Goal: Task Accomplishment & Management: Use online tool/utility

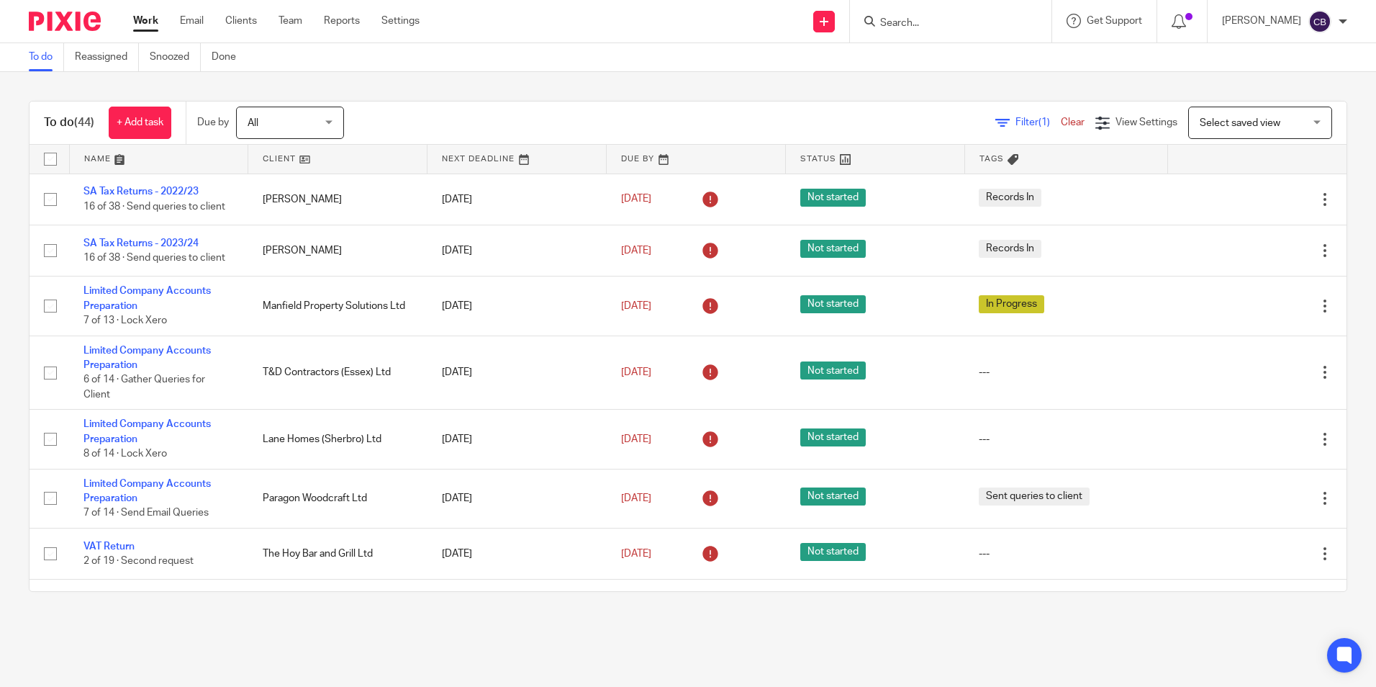
click at [947, 22] on input "Search" at bounding box center [944, 23] width 130 height 13
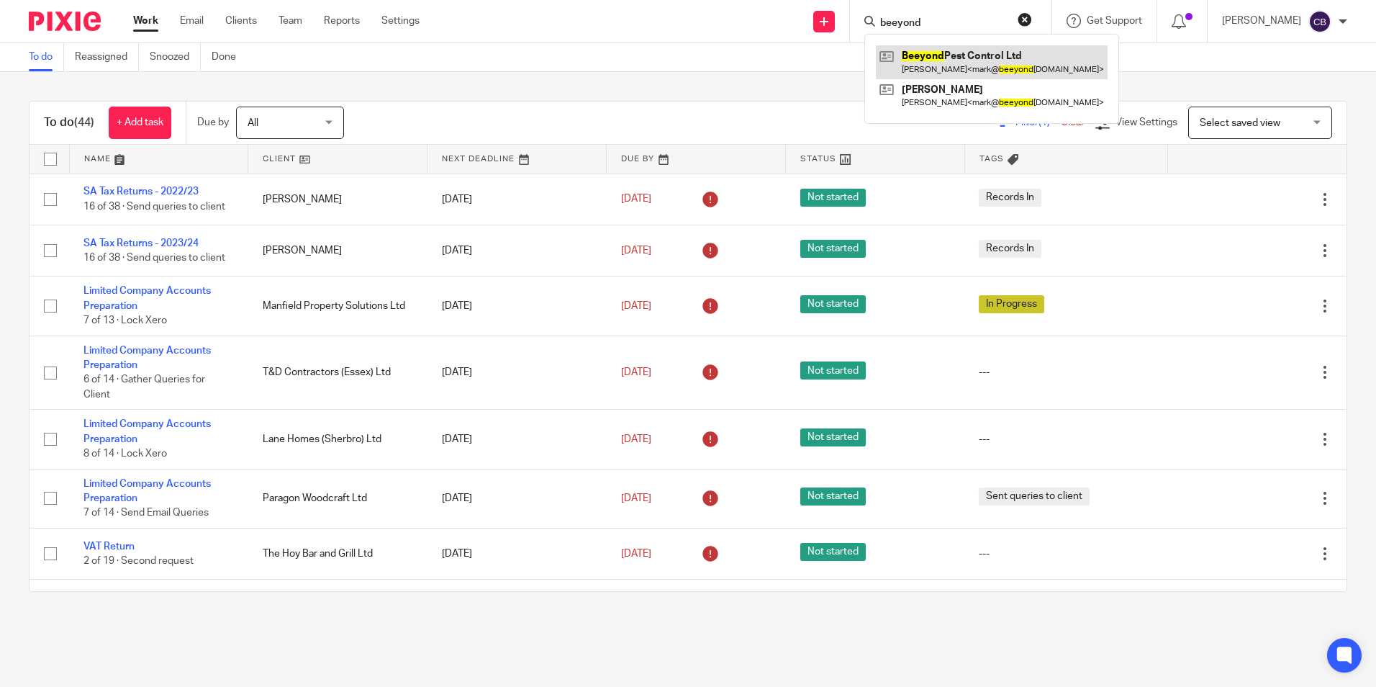
type input "beeyond"
click at [1029, 63] on link at bounding box center [992, 61] width 232 height 33
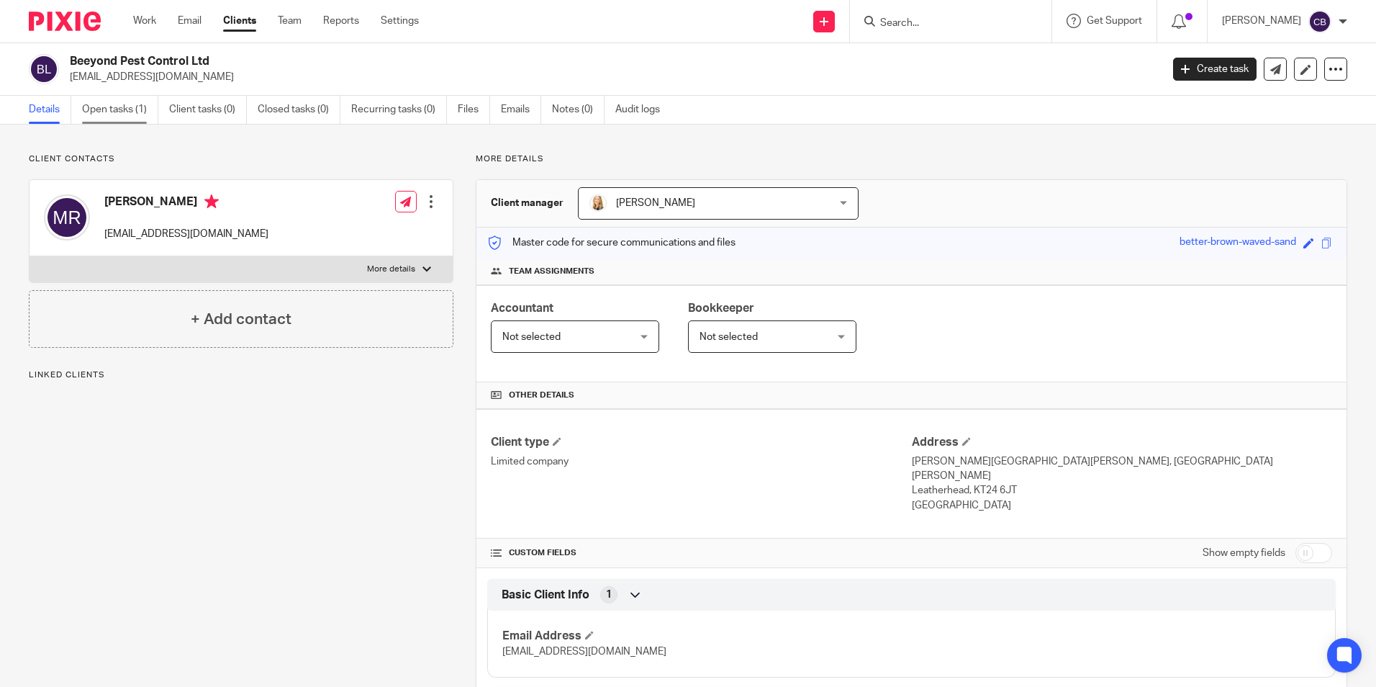
click at [125, 117] on link "Open tasks (1)" at bounding box center [120, 110] width 76 height 28
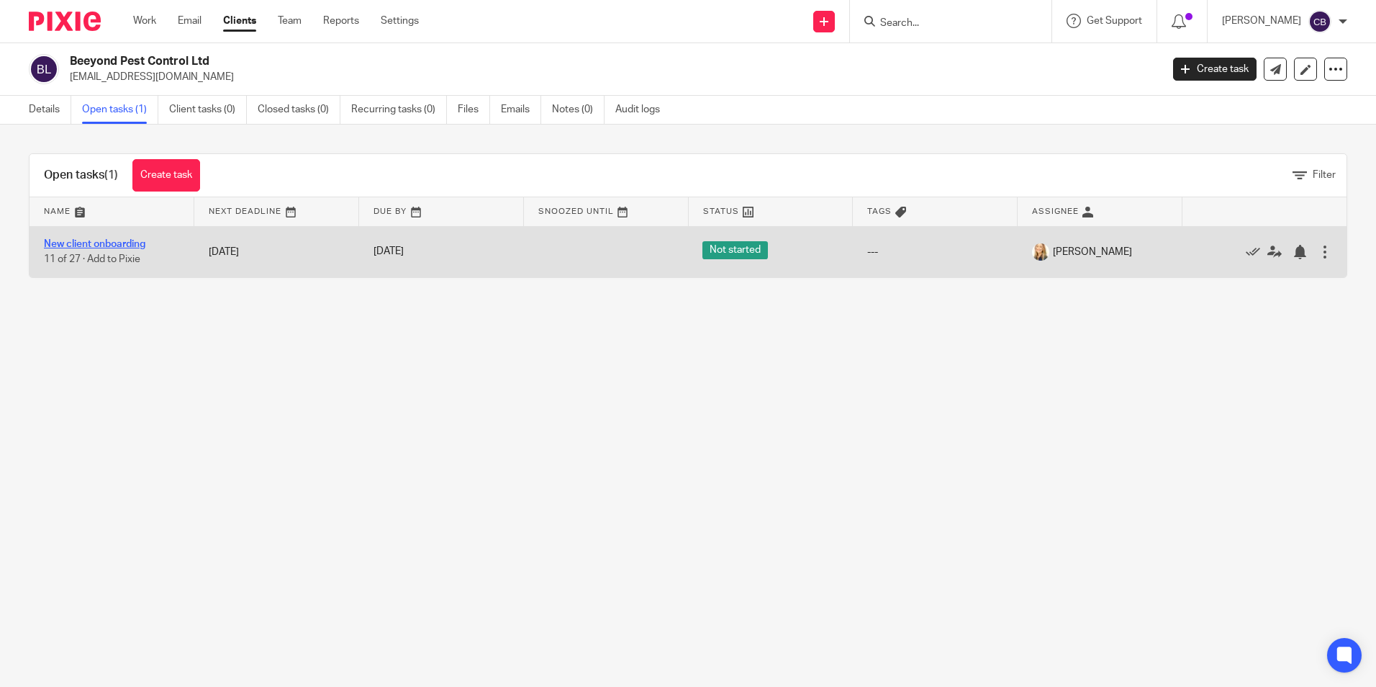
click at [114, 240] on link "New client onboarding" at bounding box center [95, 244] width 102 height 10
click at [98, 240] on link "New client onboarding" at bounding box center [95, 244] width 102 height 10
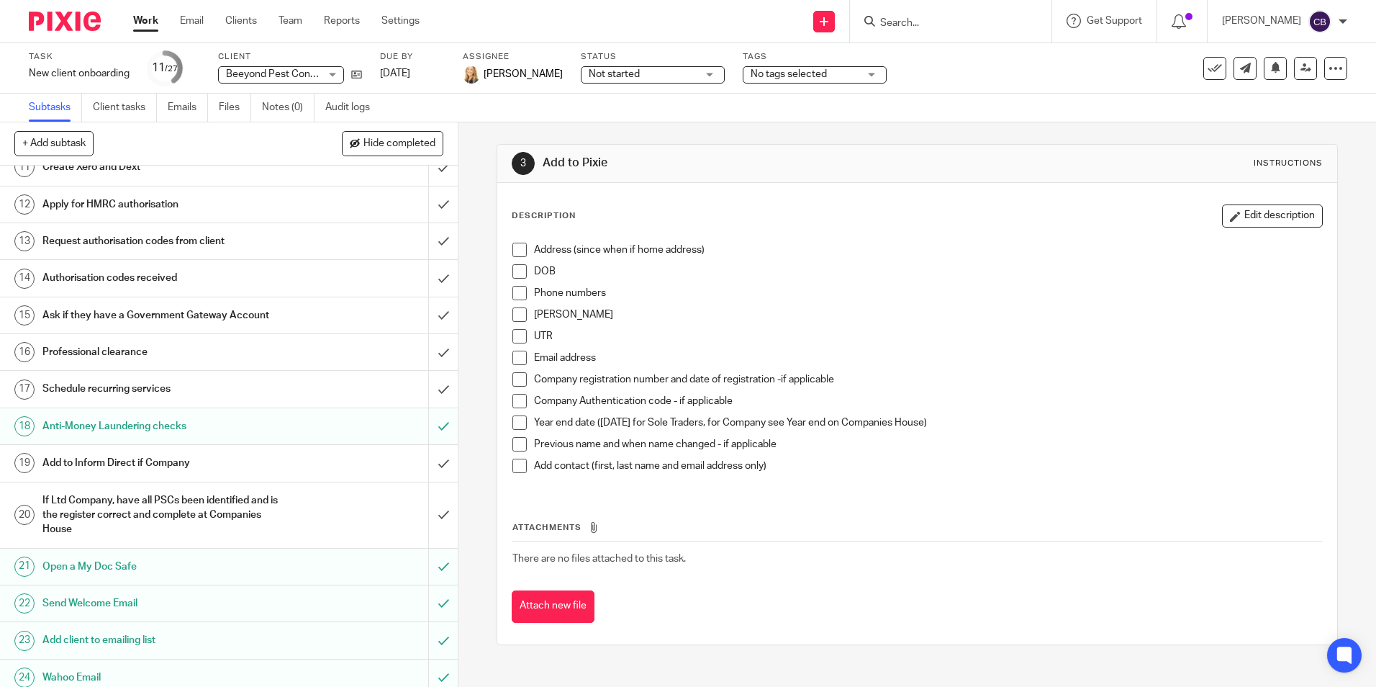
scroll to position [288, 0]
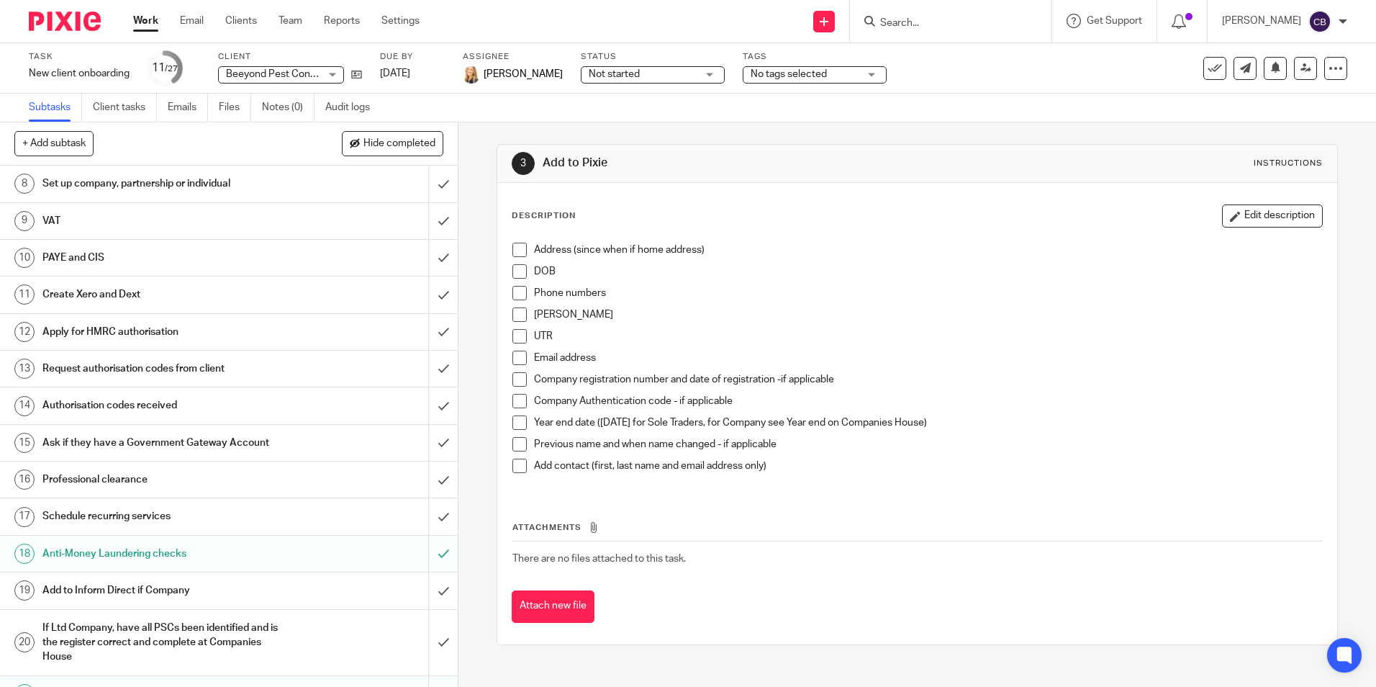
click at [162, 590] on h1 "Add to Inform Direct if Company" at bounding box center [166, 590] width 248 height 22
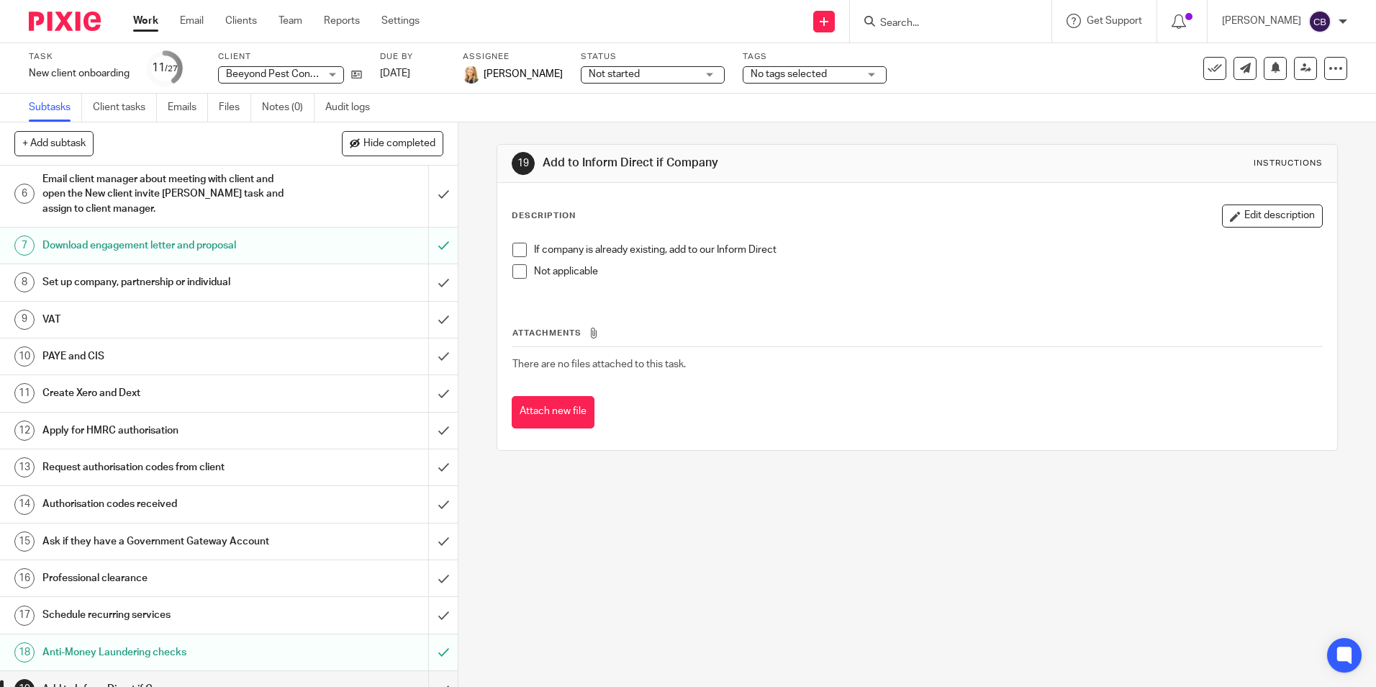
scroll to position [176, 0]
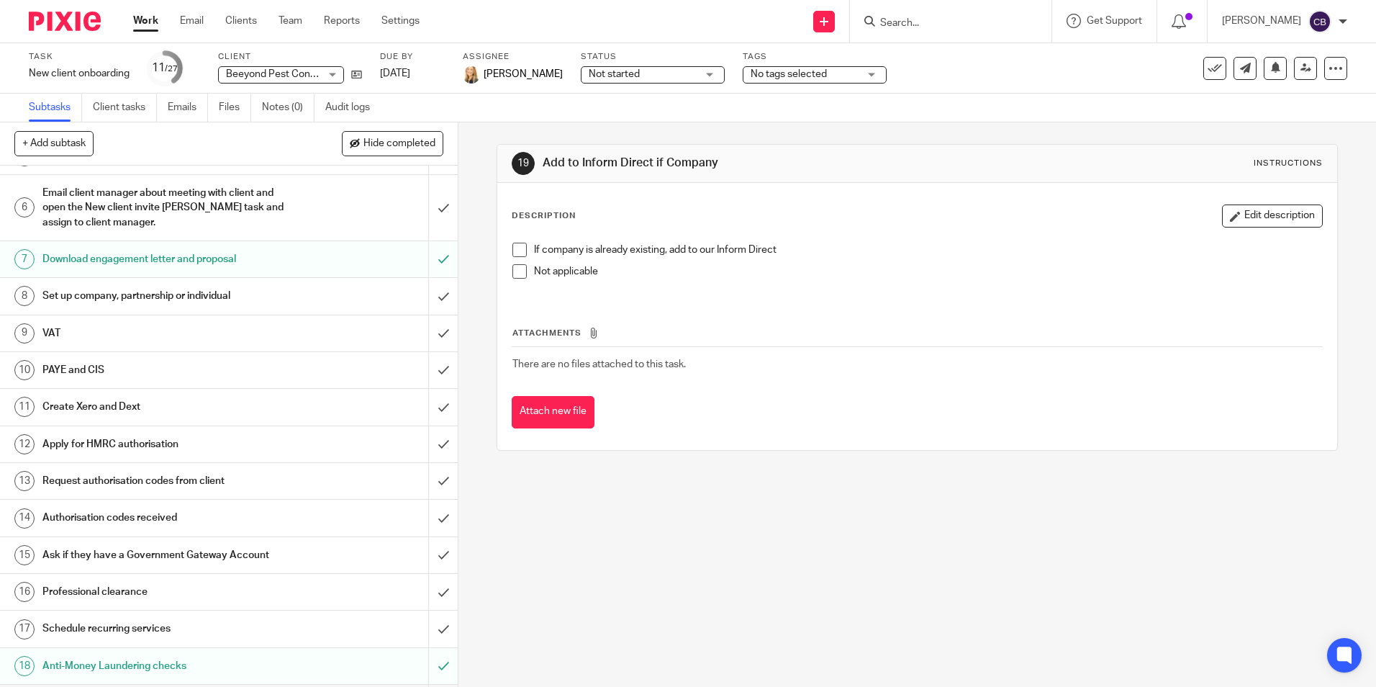
drag, startPoint x: 261, startPoint y: 453, endPoint x: 246, endPoint y: 452, distance: 15.1
click at [261, 453] on h1 "Apply for HMRC authorisation" at bounding box center [166, 444] width 248 height 22
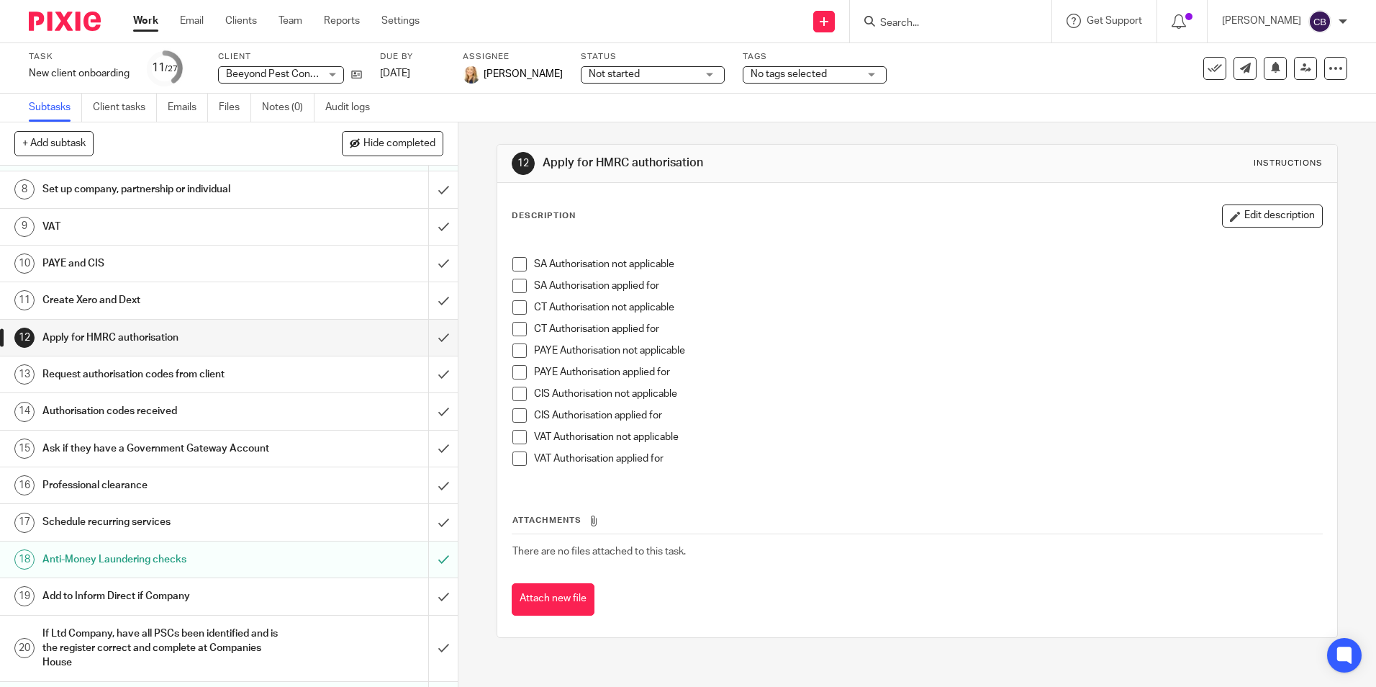
scroll to position [288, 0]
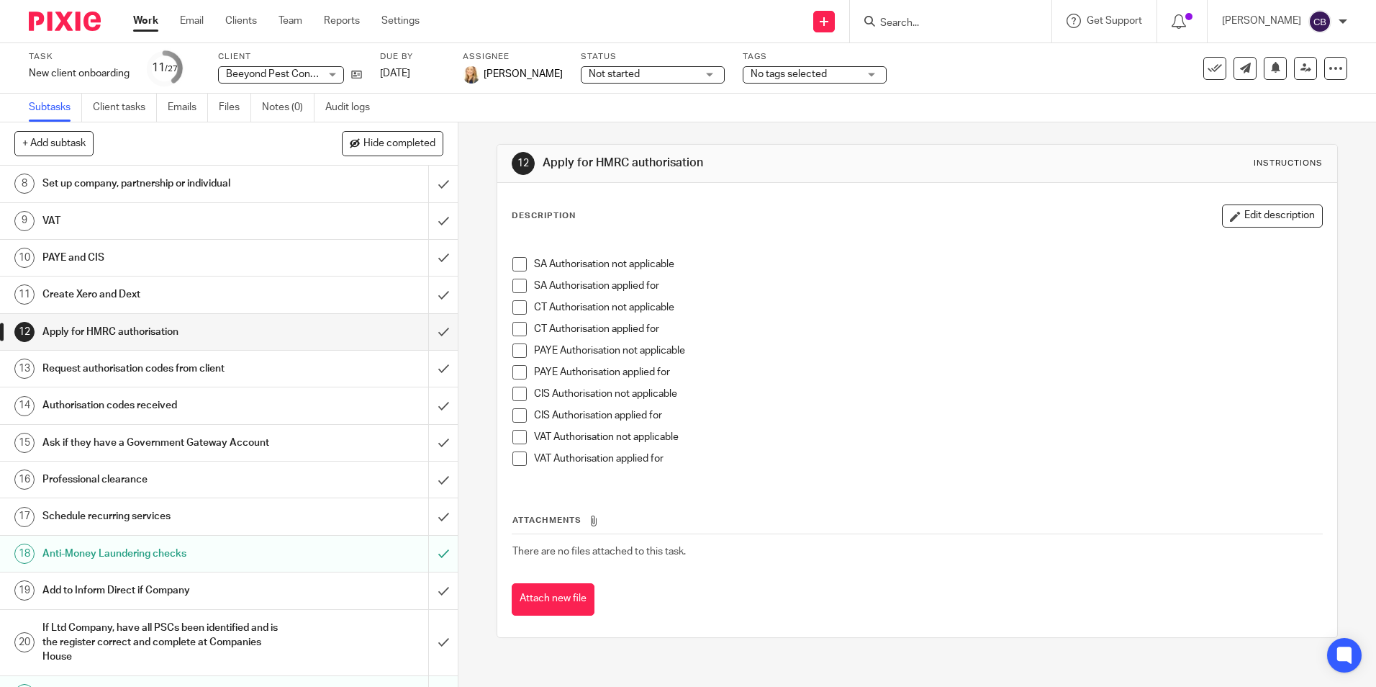
click at [235, 473] on h1 "Professional clearance" at bounding box center [166, 480] width 248 height 22
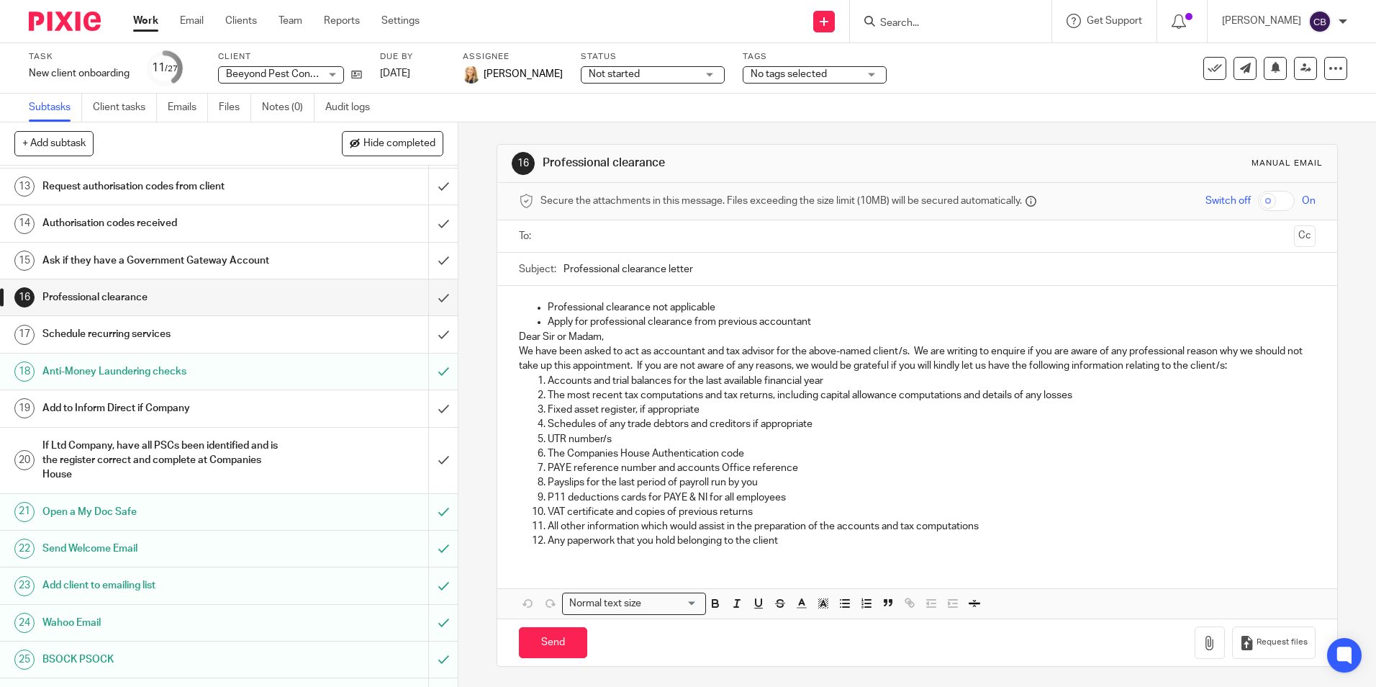
scroll to position [504, 0]
